Goal: Contribute content

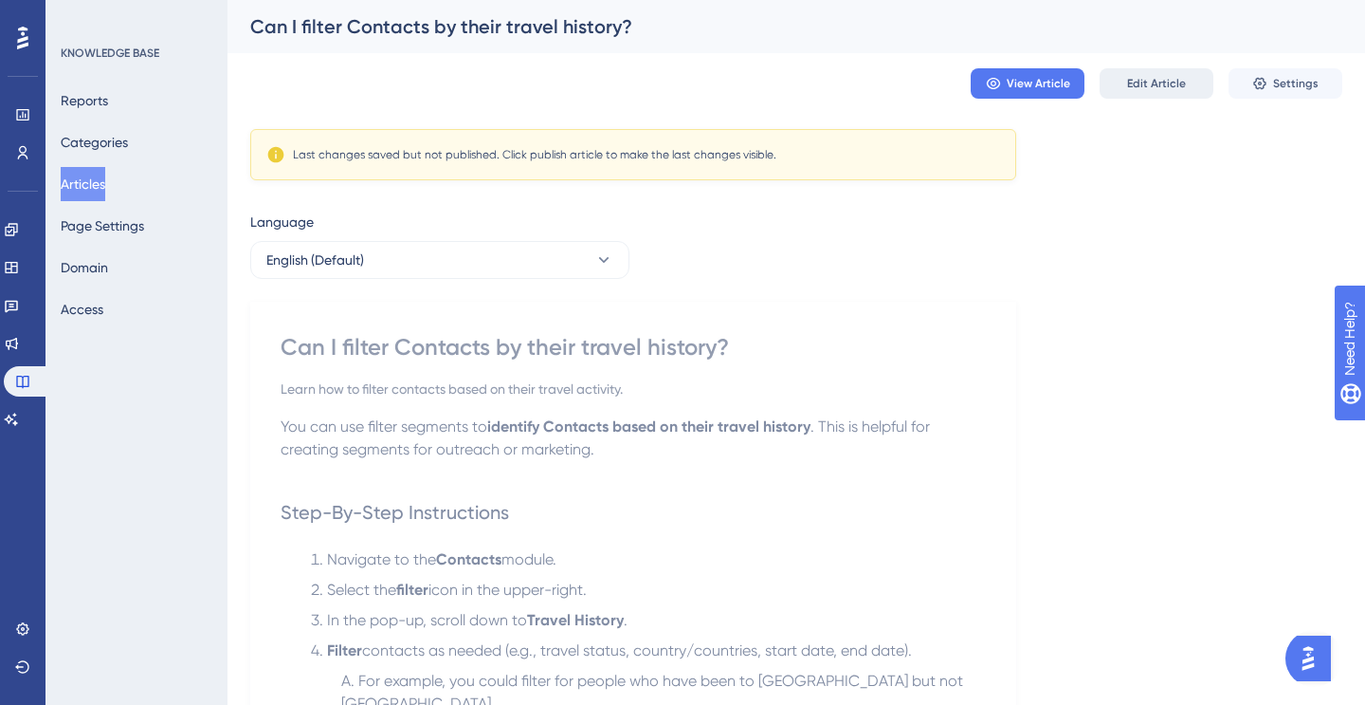
click at [1146, 83] on span "Edit Article" at bounding box center [1156, 83] width 59 height 15
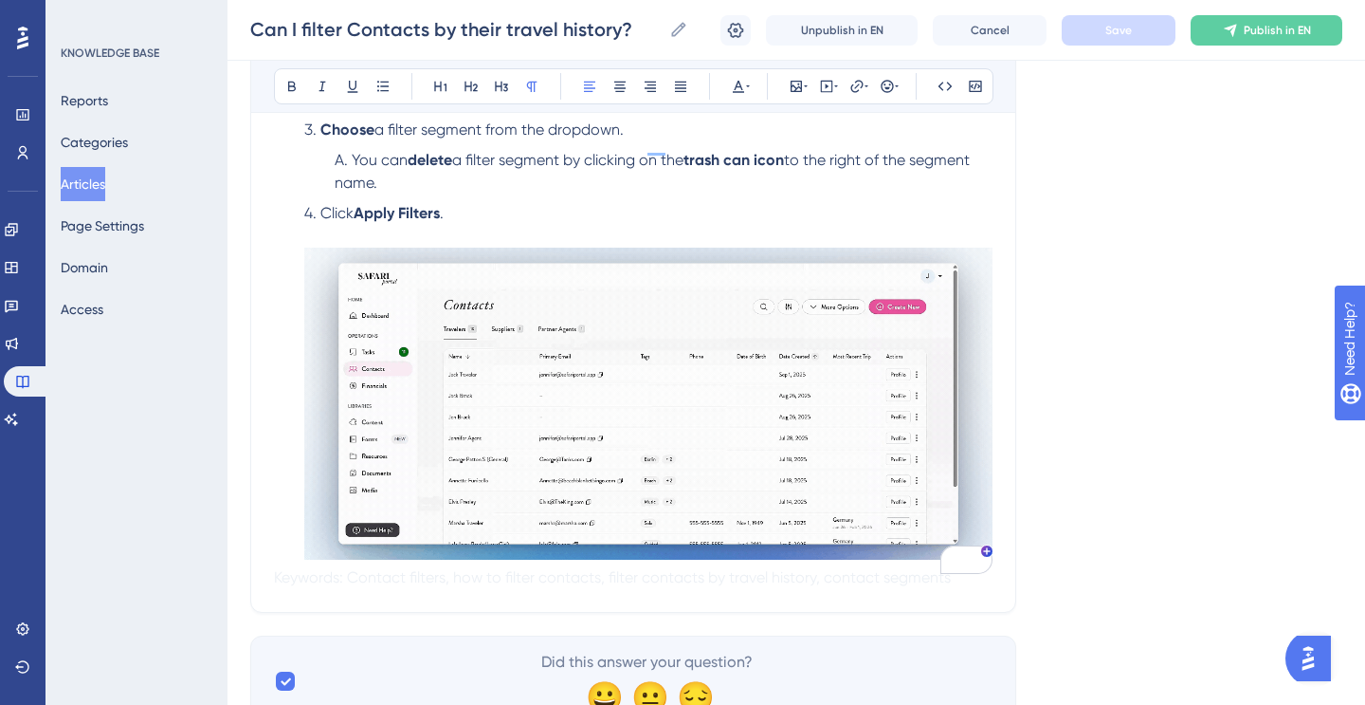
scroll to position [1908, 0]
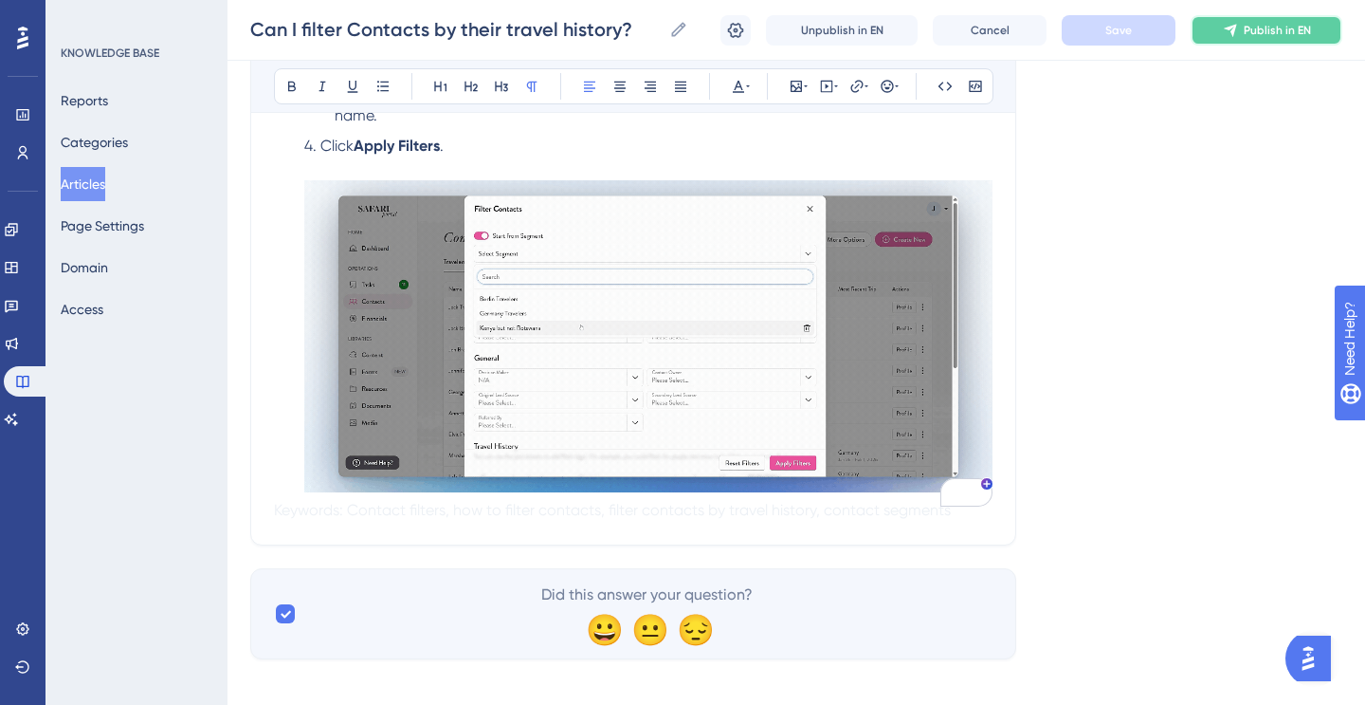
click at [1239, 27] on button "Publish in EN" at bounding box center [1267, 30] width 152 height 30
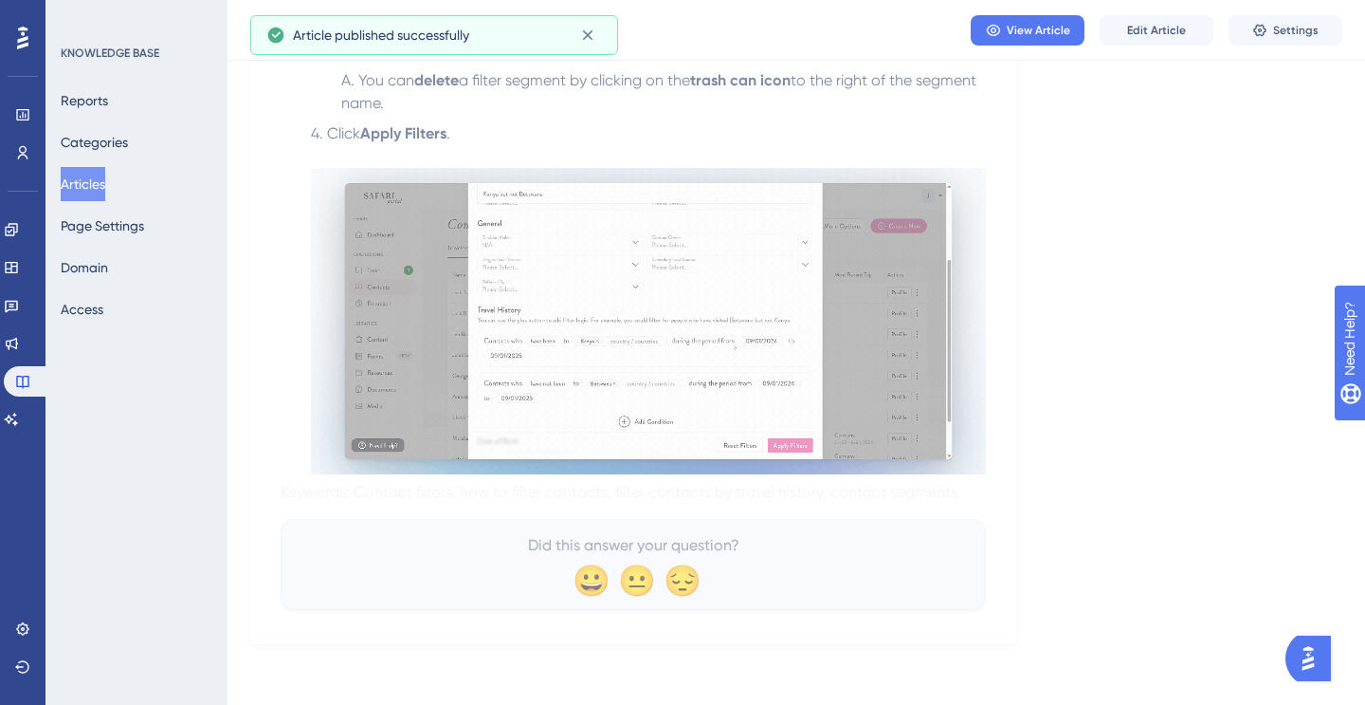
scroll to position [1816, 0]
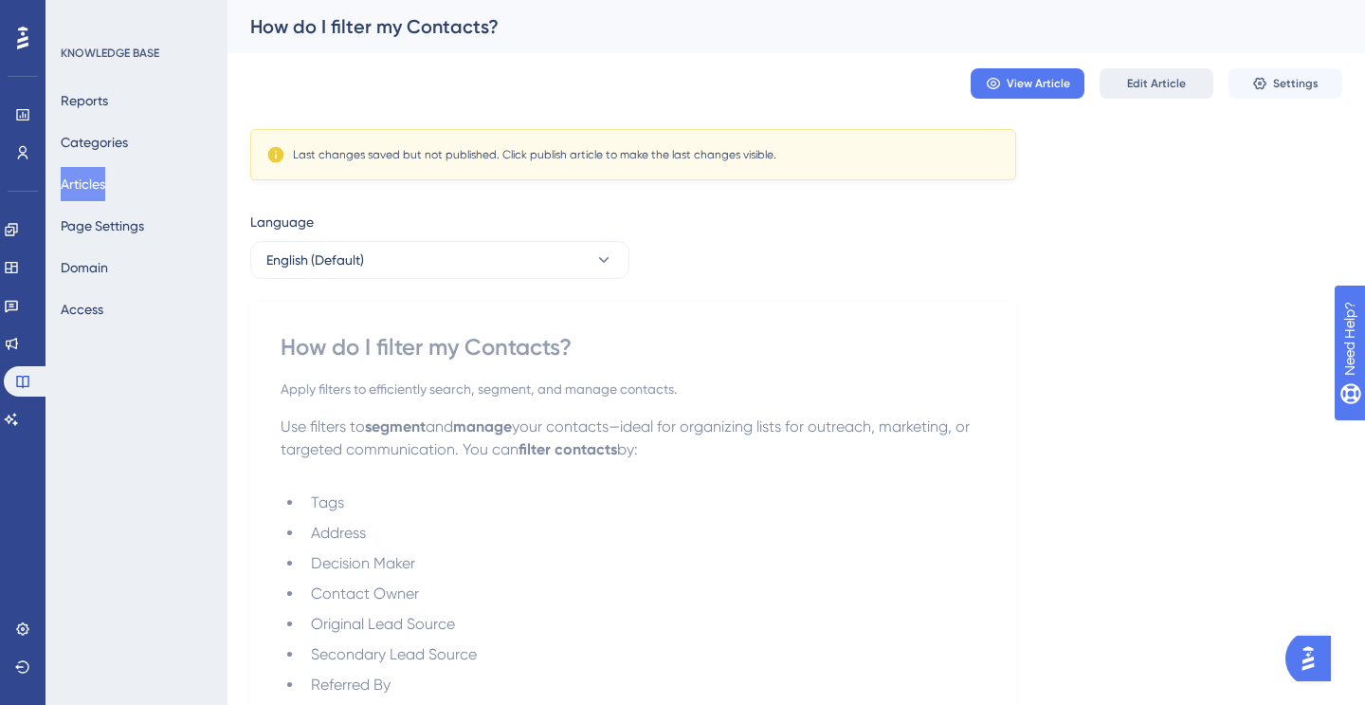
click at [1155, 76] on span "Edit Article" at bounding box center [1156, 83] width 59 height 15
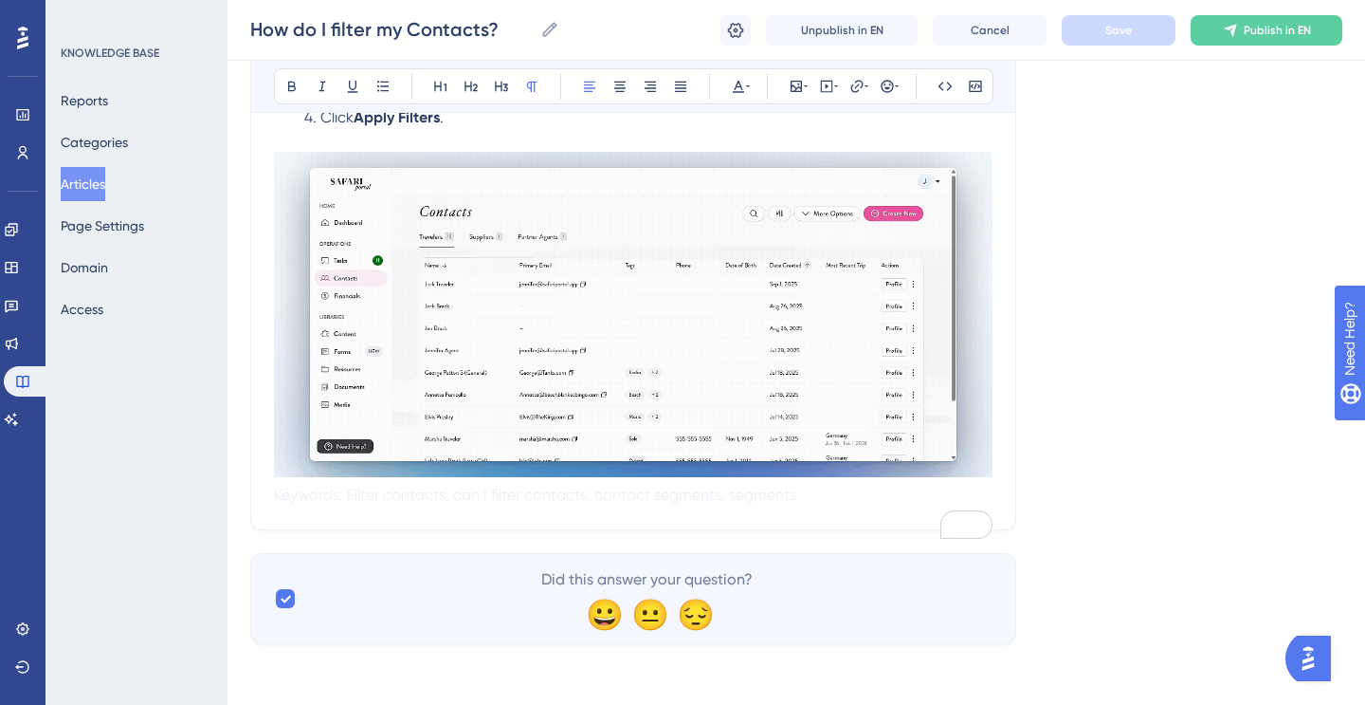
scroll to position [2170, 0]
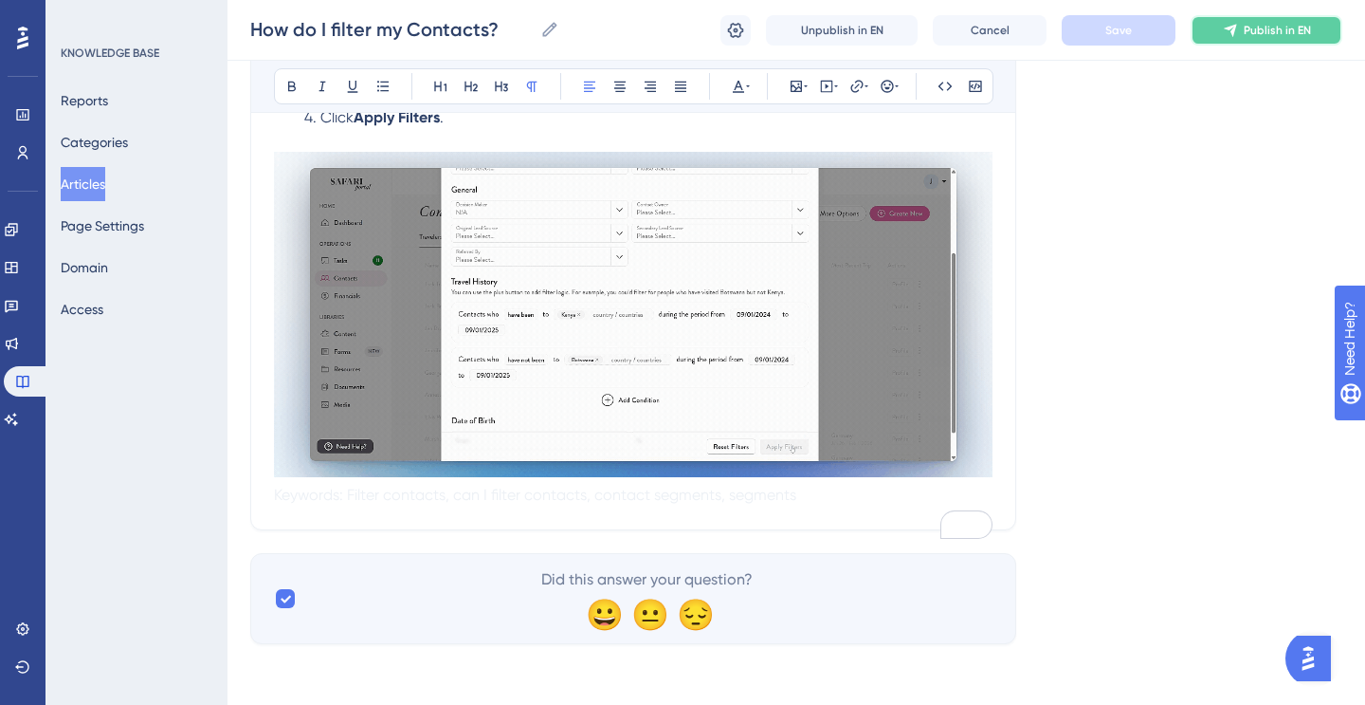
click at [1262, 16] on button "Publish in EN" at bounding box center [1267, 30] width 152 height 30
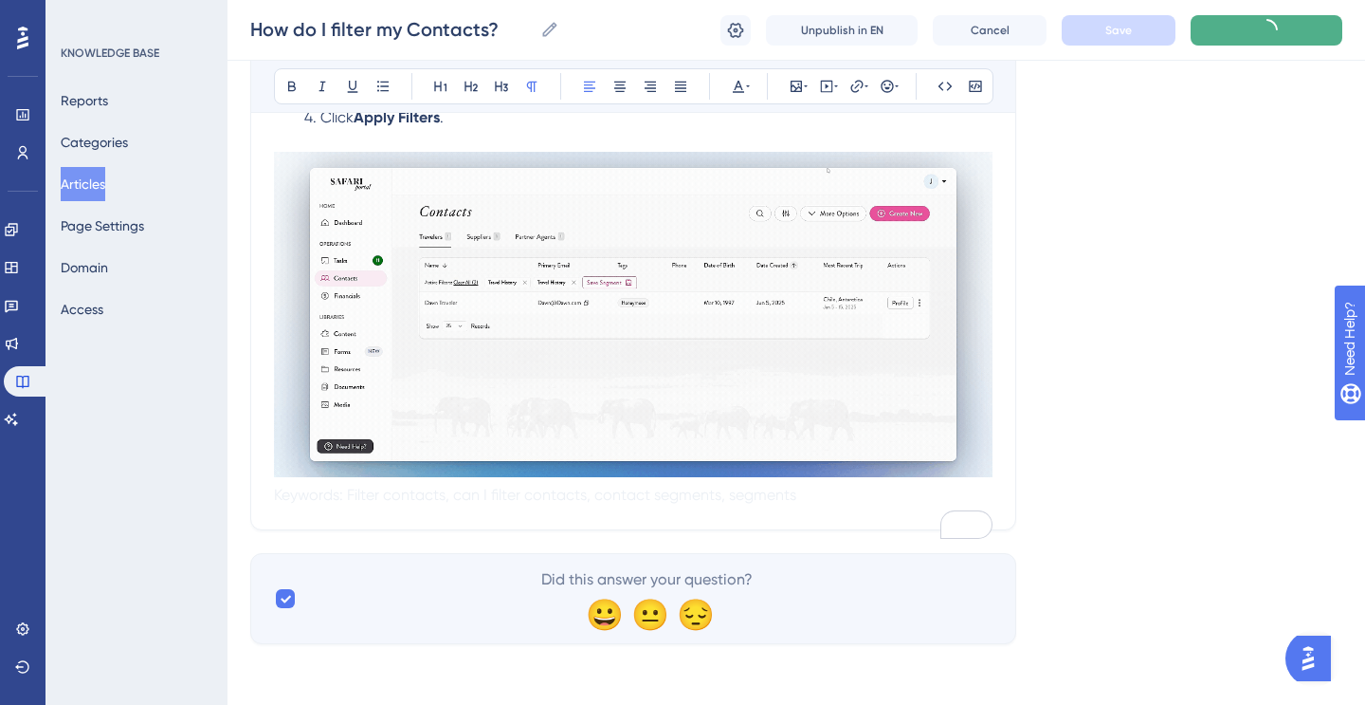
scroll to position [2078, 0]
